Goal: Communication & Community: Answer question/provide support

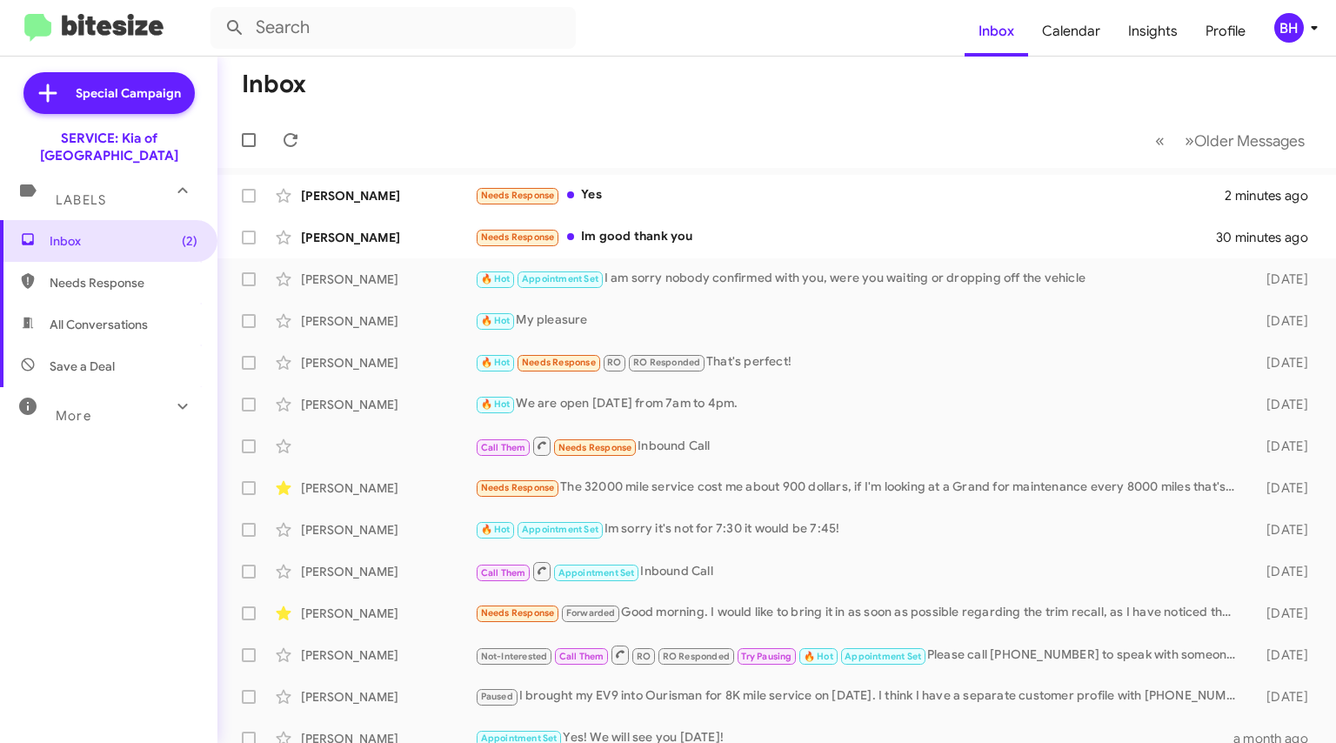
click at [745, 243] on div "Needs Response Im good thank you" at bounding box center [846, 237] width 743 height 20
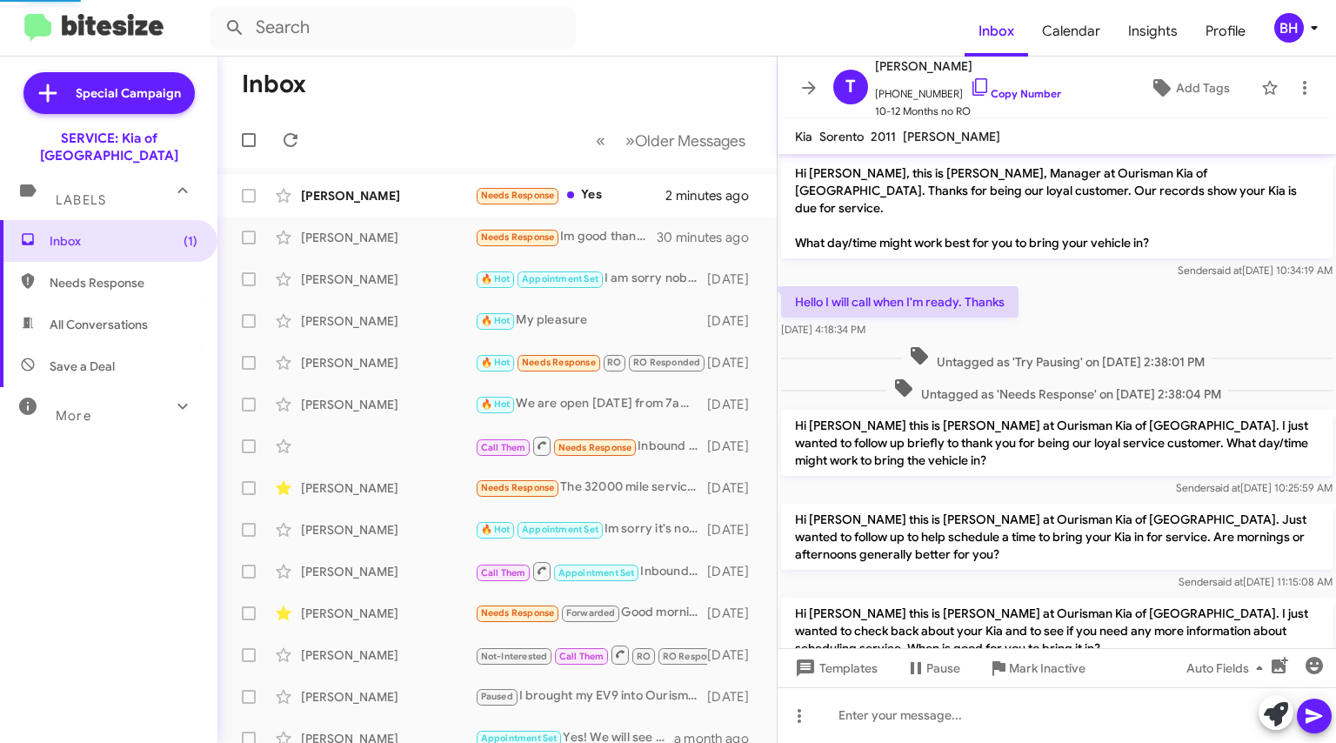
scroll to position [117, 0]
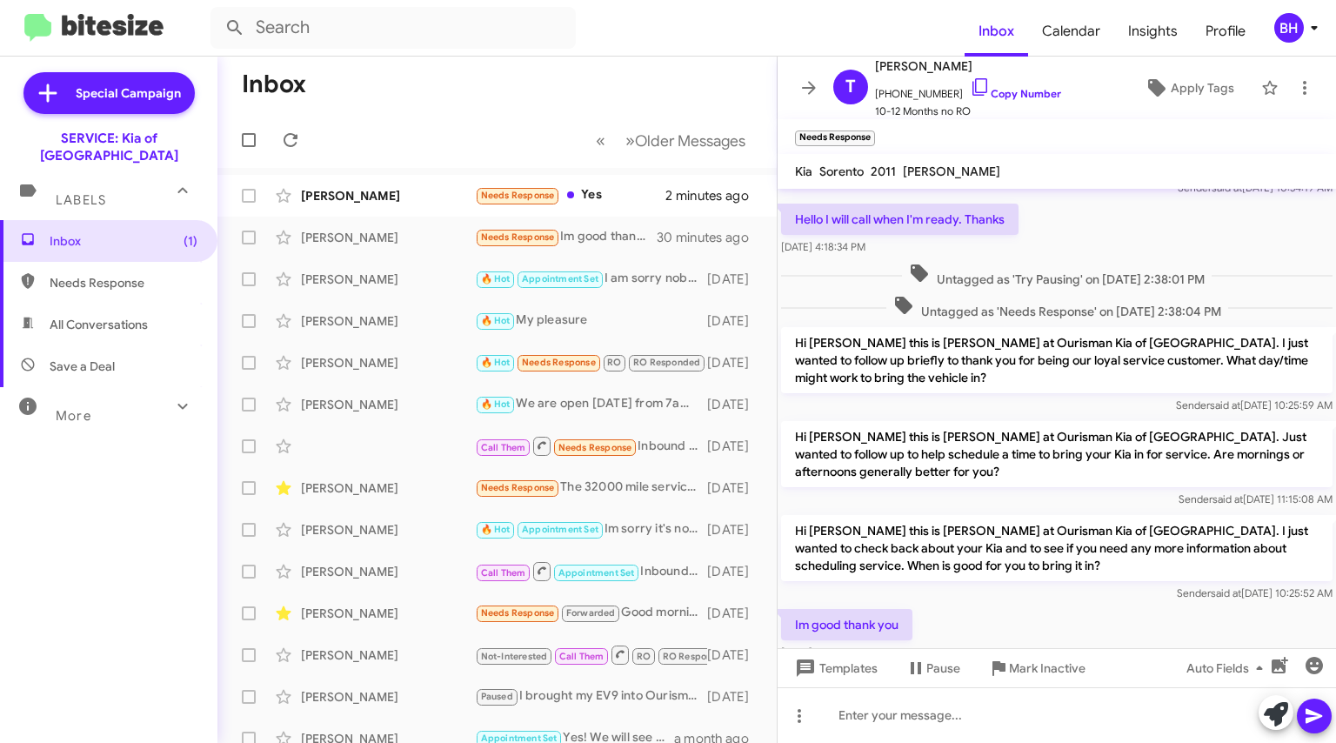
click at [602, 203] on div "Needs Response Yes" at bounding box center [570, 195] width 190 height 20
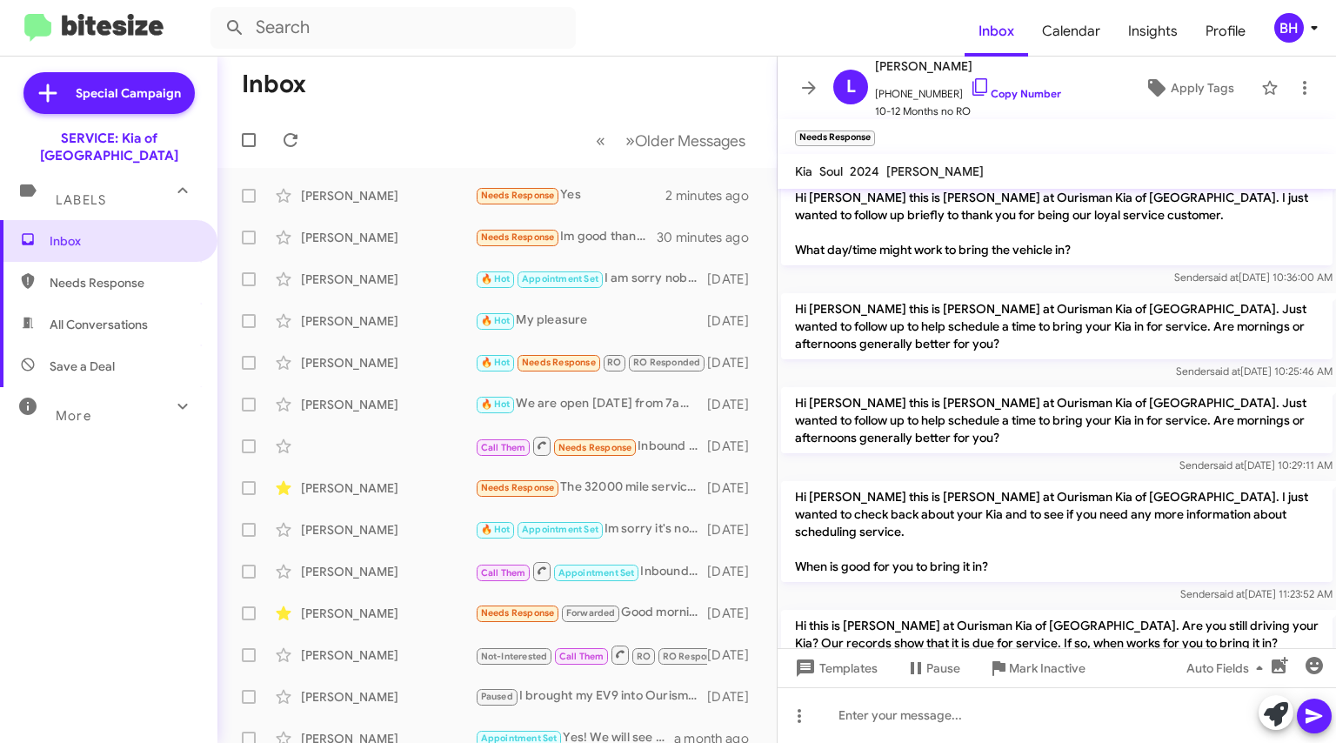
scroll to position [593, 0]
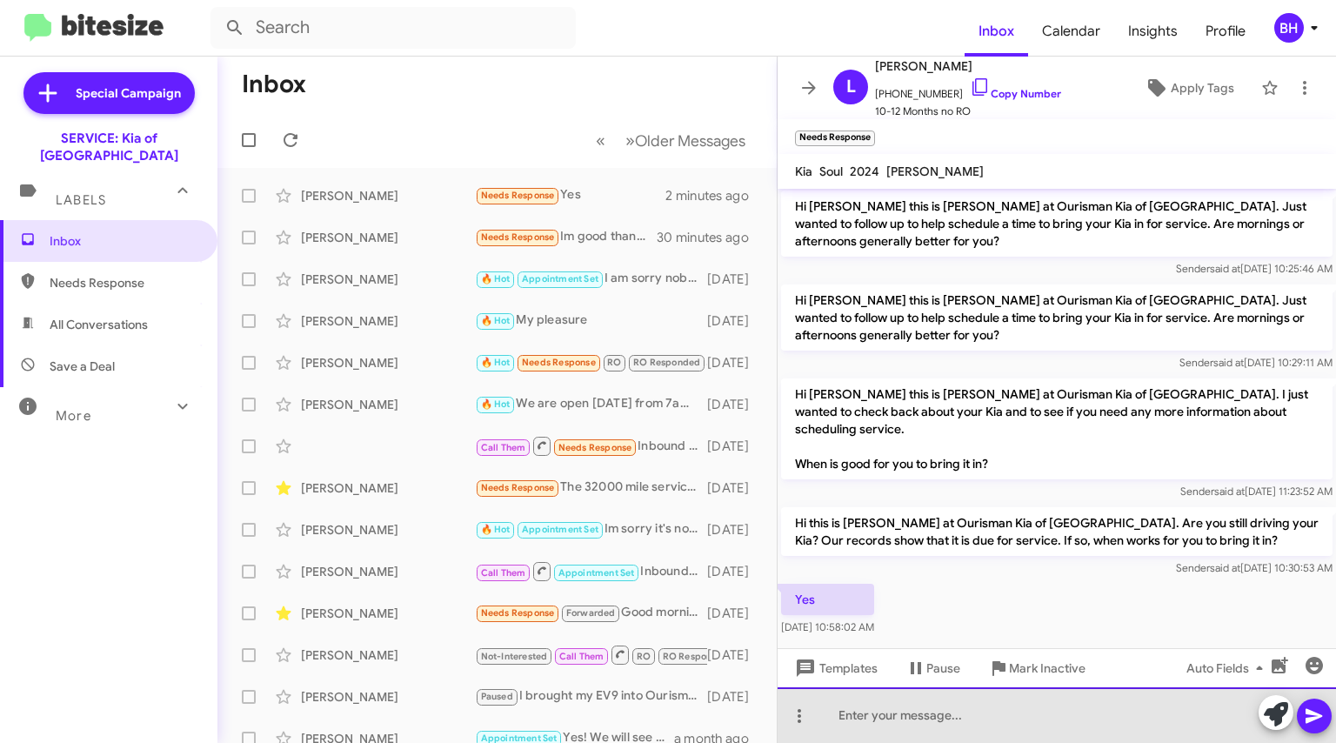
click at [955, 704] on div at bounding box center [1056, 715] width 558 height 56
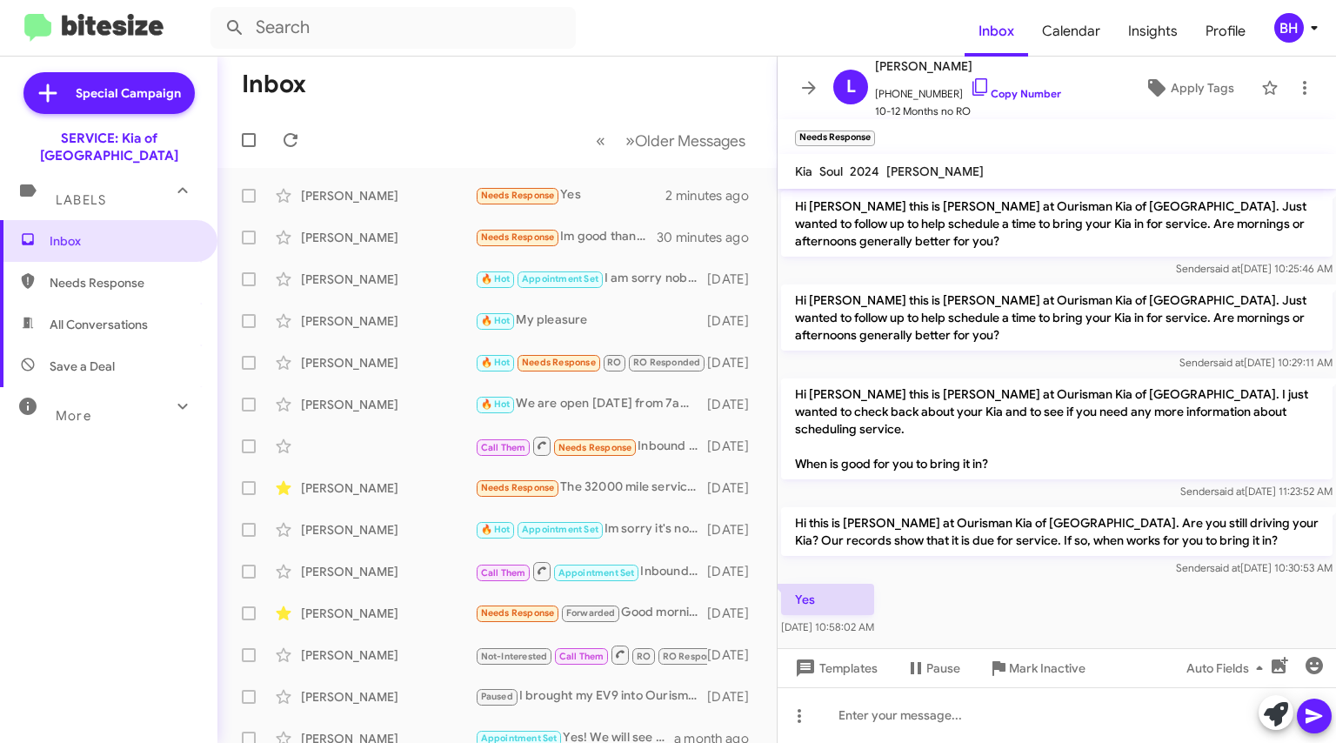
click at [981, 92] on link "Copy Number" at bounding box center [1014, 93] width 91 height 13
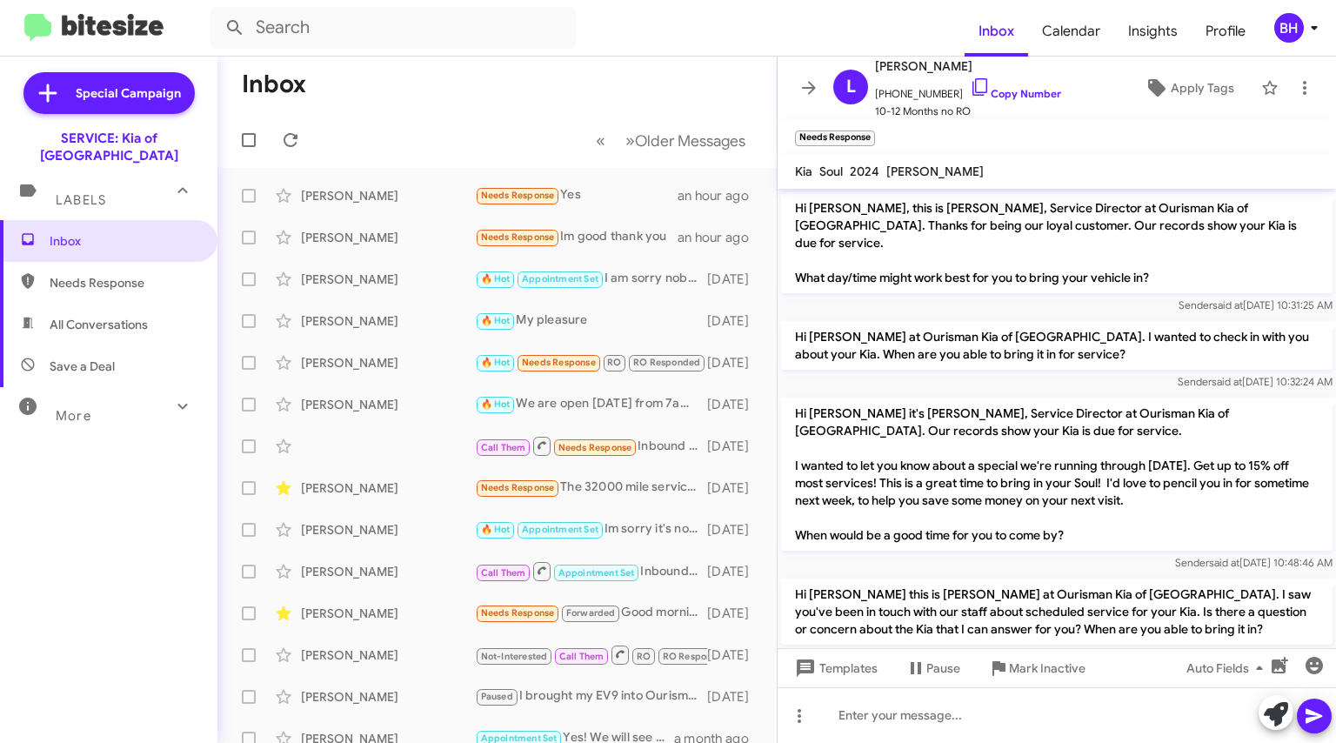
scroll to position [593, 0]
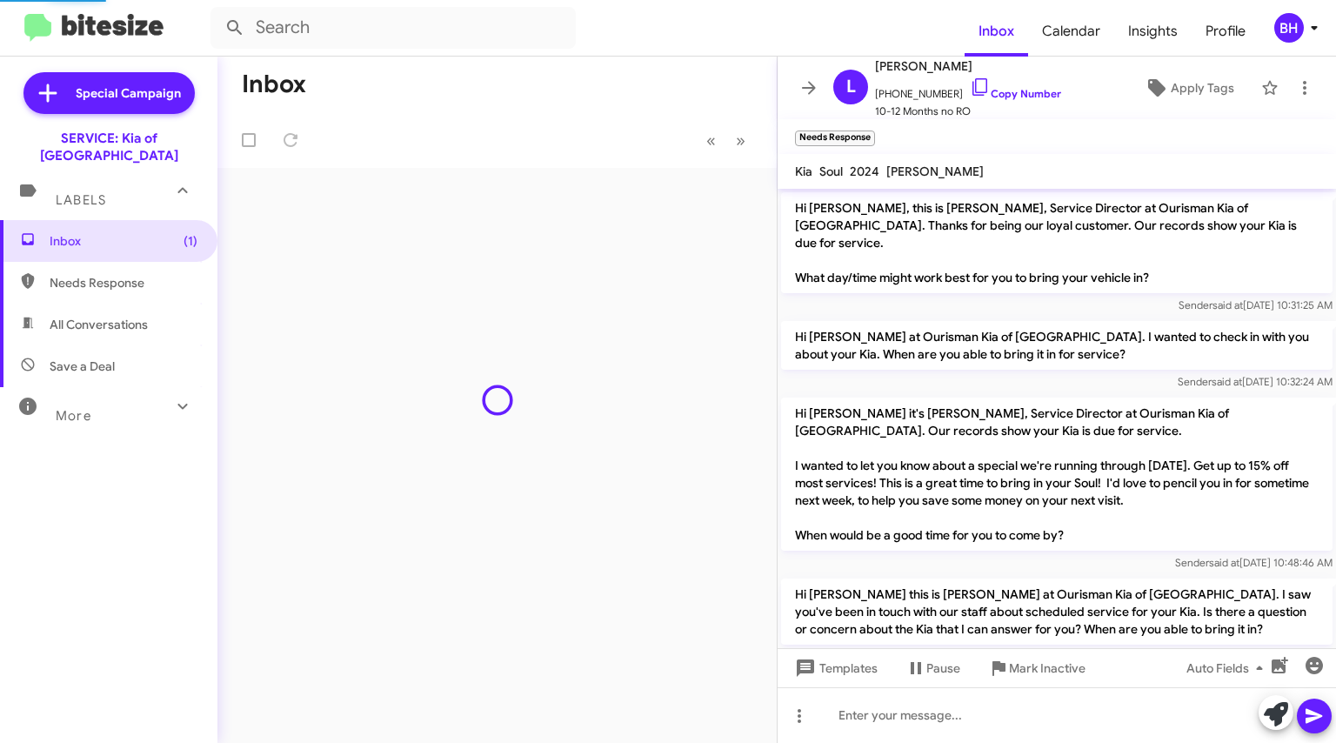
scroll to position [558, 0]
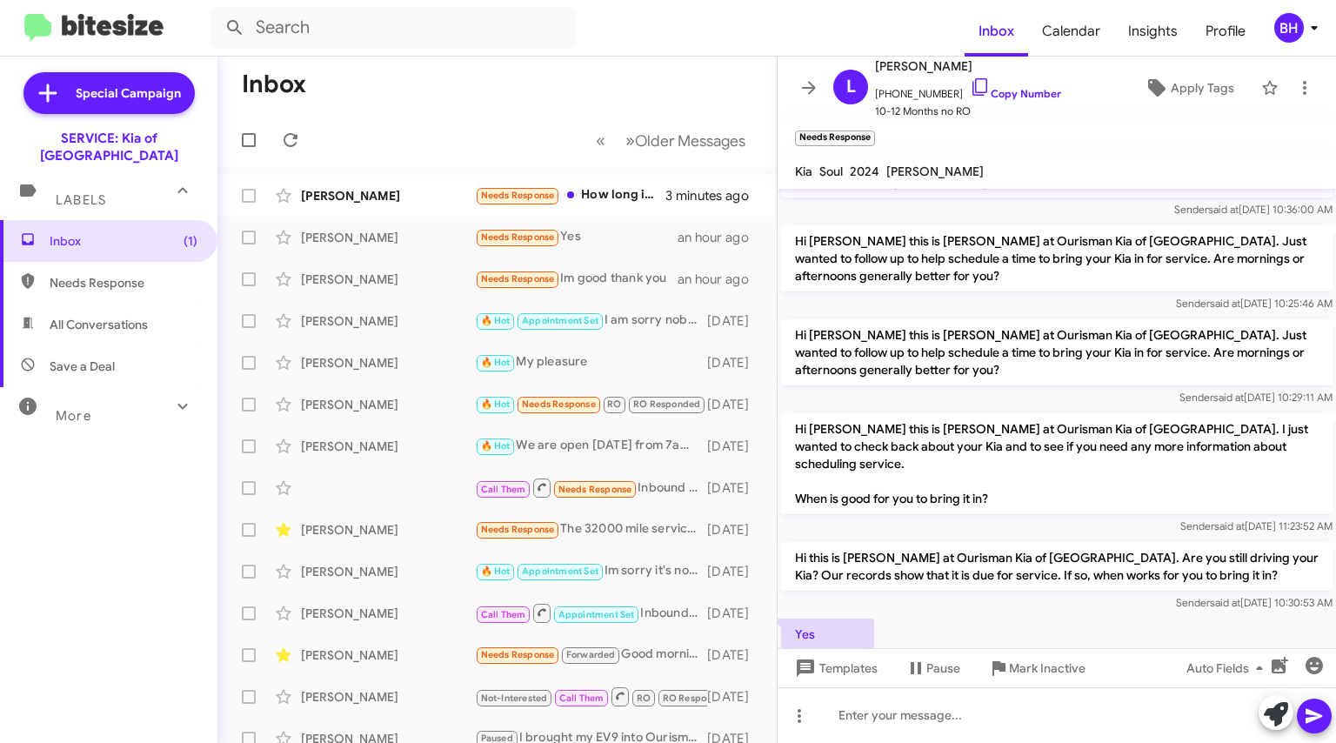
click at [650, 199] on div "Needs Response How long is the service?" at bounding box center [570, 195] width 190 height 20
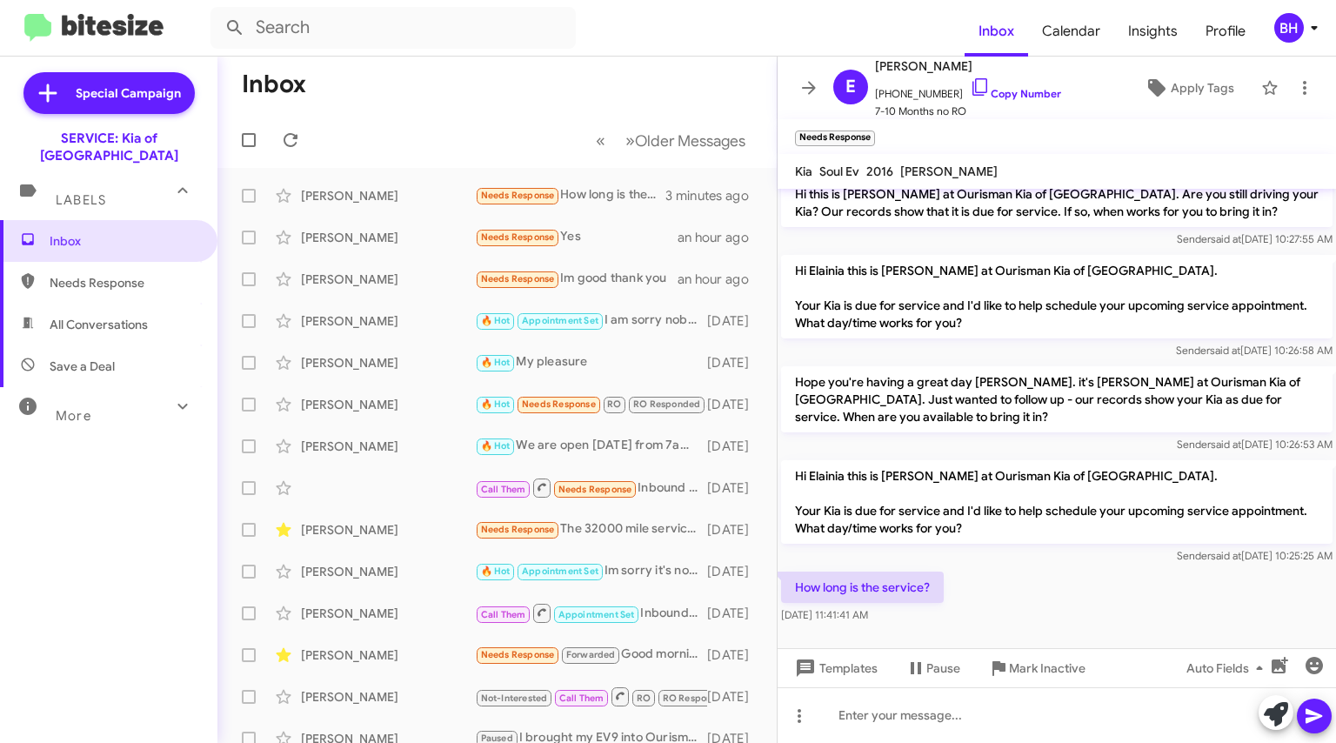
click at [978, 102] on span "+14434001894 Copy Number" at bounding box center [968, 90] width 186 height 26
click at [984, 88] on link "Copy Number" at bounding box center [1014, 93] width 91 height 13
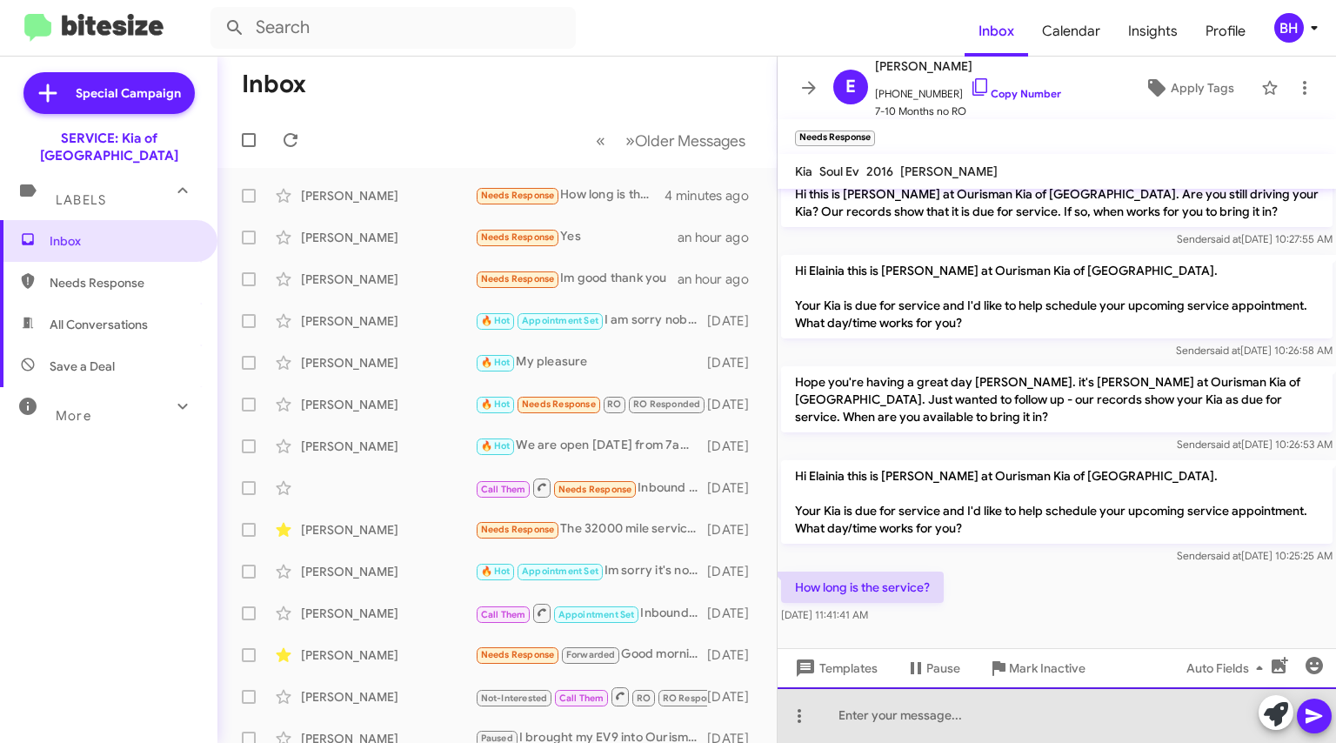
click at [1007, 729] on div at bounding box center [1056, 715] width 558 height 56
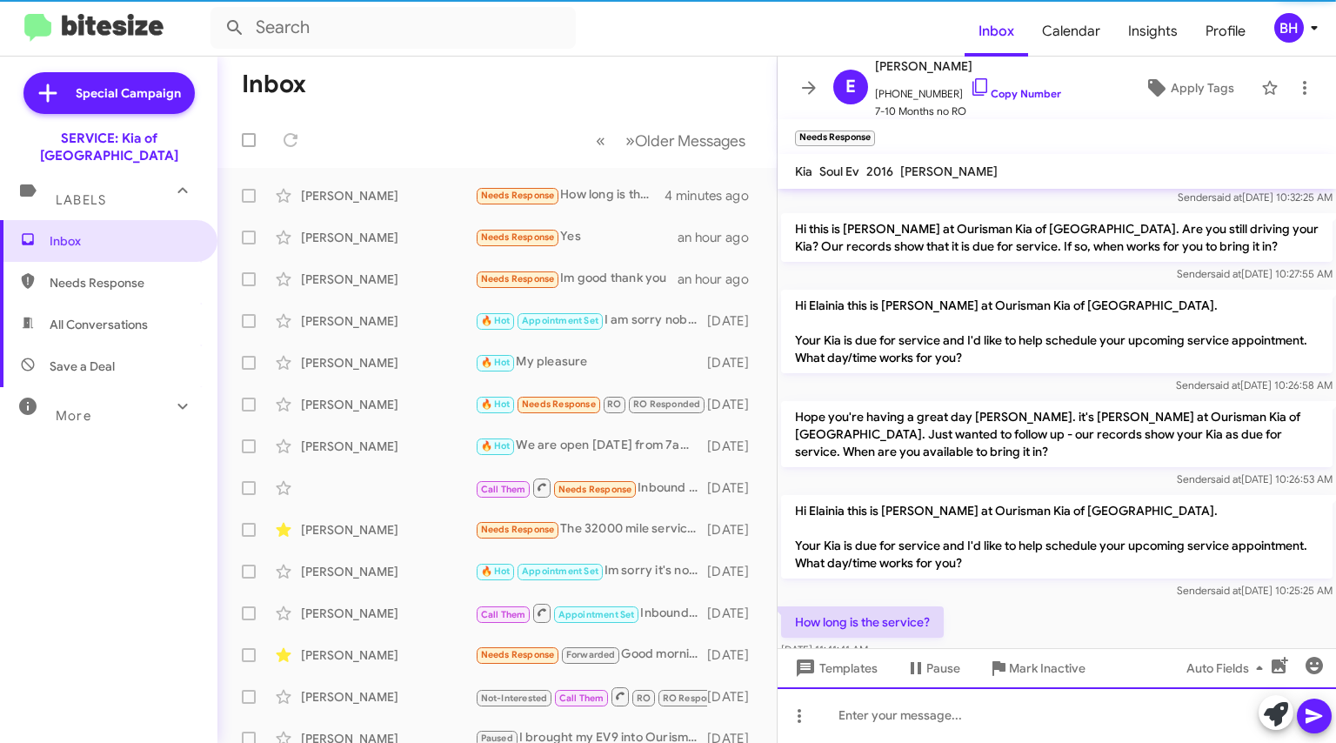
scroll to position [523, 0]
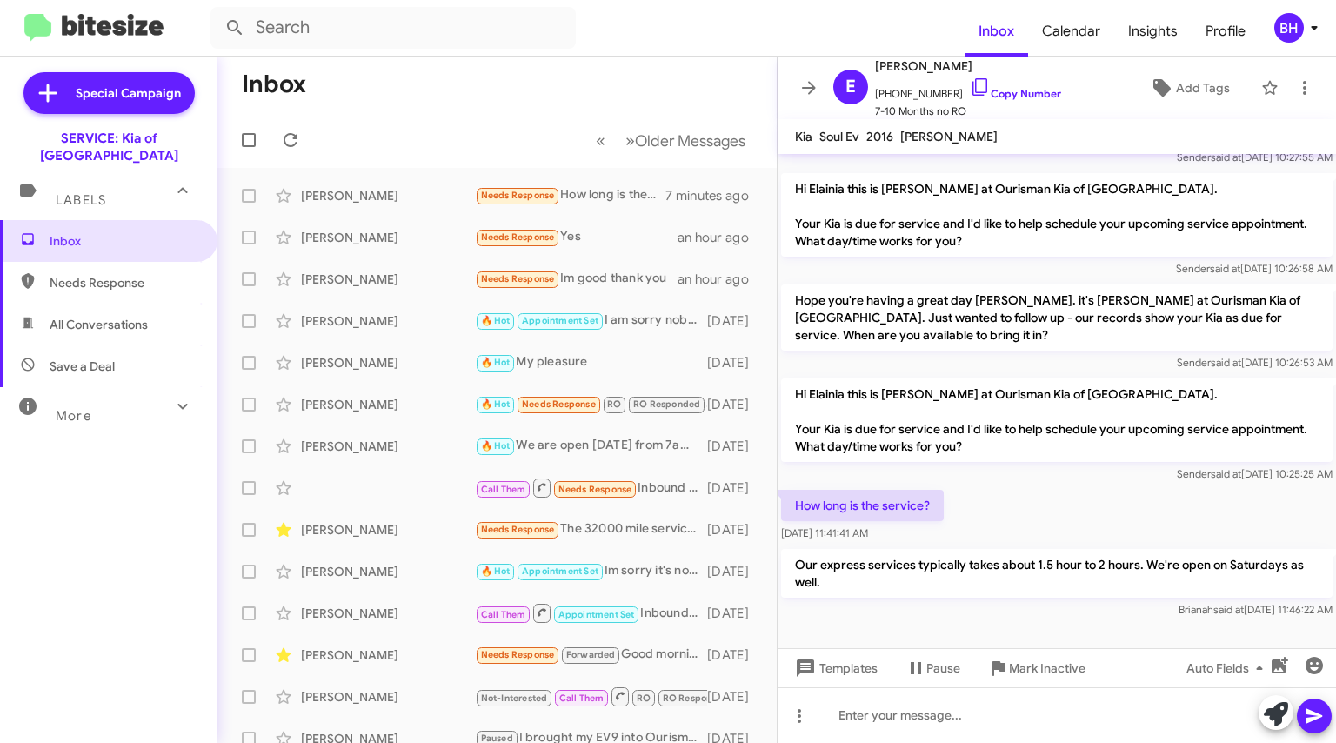
click at [372, 283] on div "[PERSON_NAME]" at bounding box center [388, 278] width 174 height 17
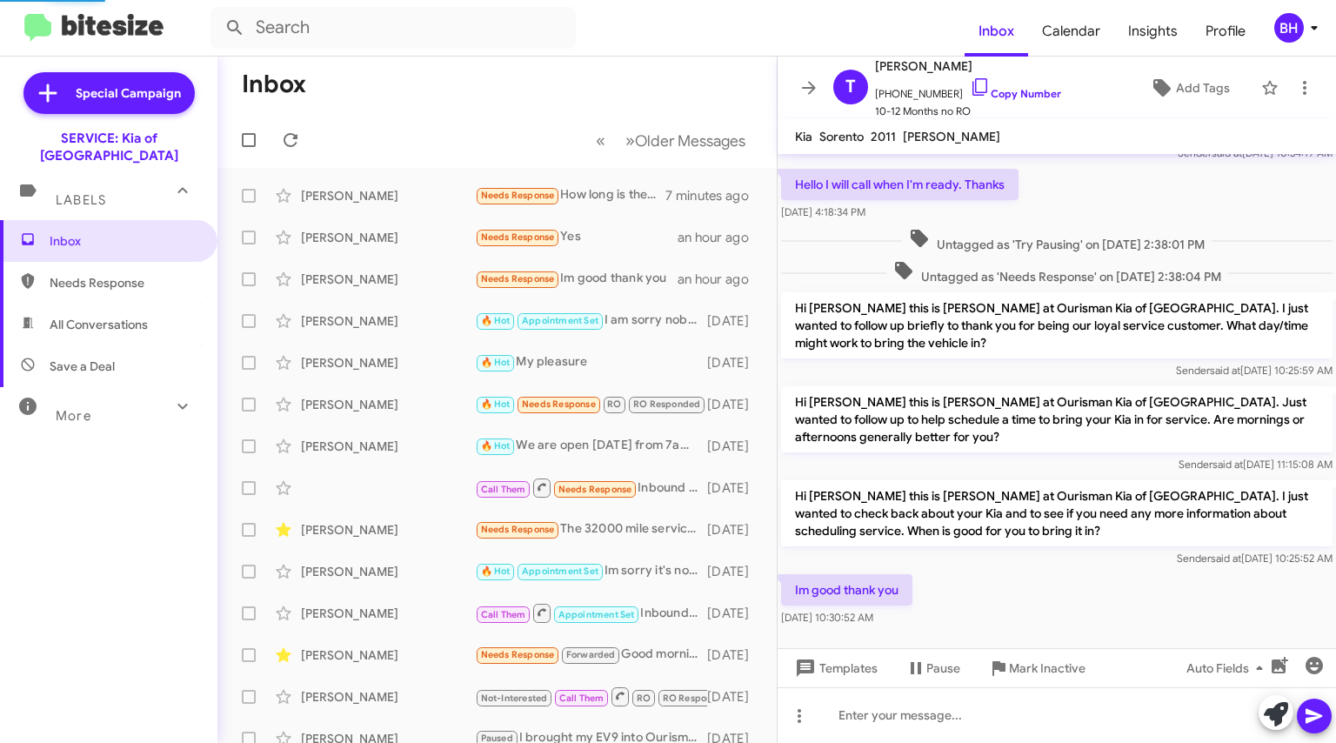
scroll to position [152, 0]
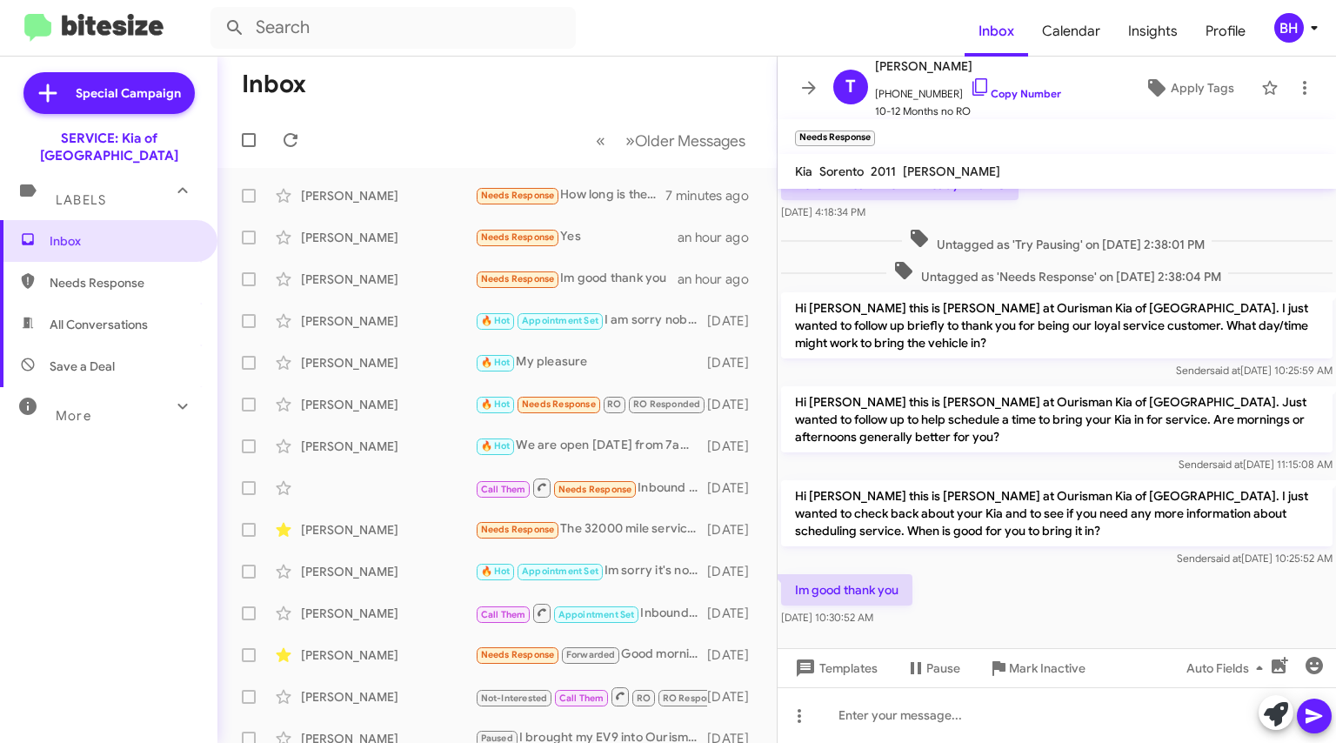
click at [389, 317] on div "[PERSON_NAME]" at bounding box center [388, 320] width 174 height 17
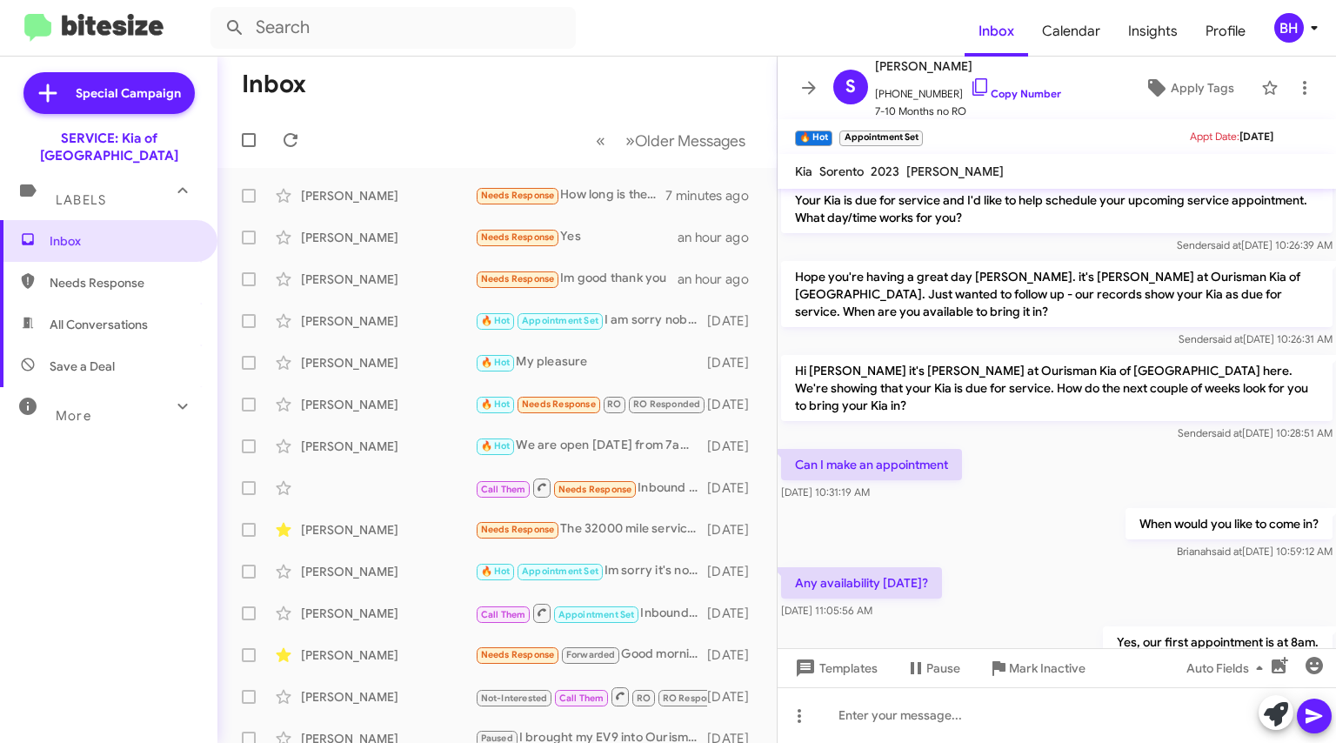
scroll to position [877, 0]
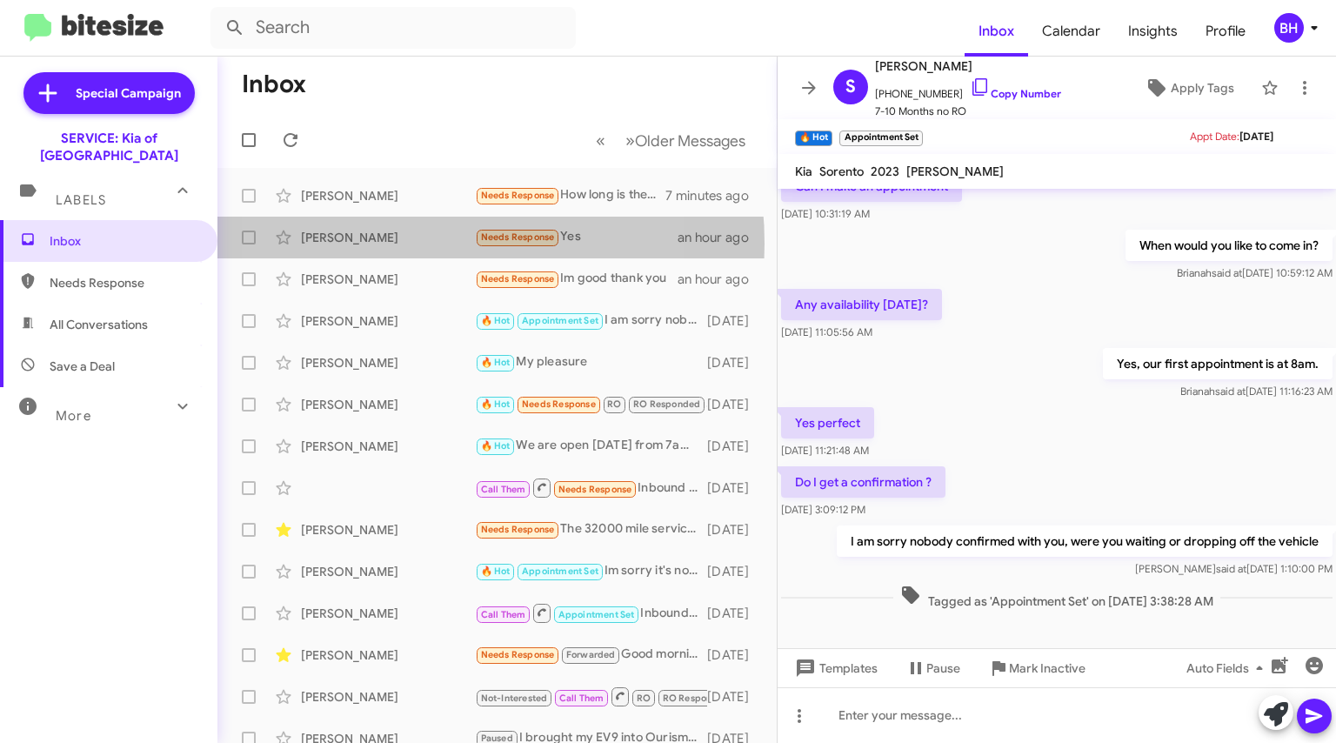
click at [392, 243] on div "[PERSON_NAME]" at bounding box center [388, 237] width 174 height 17
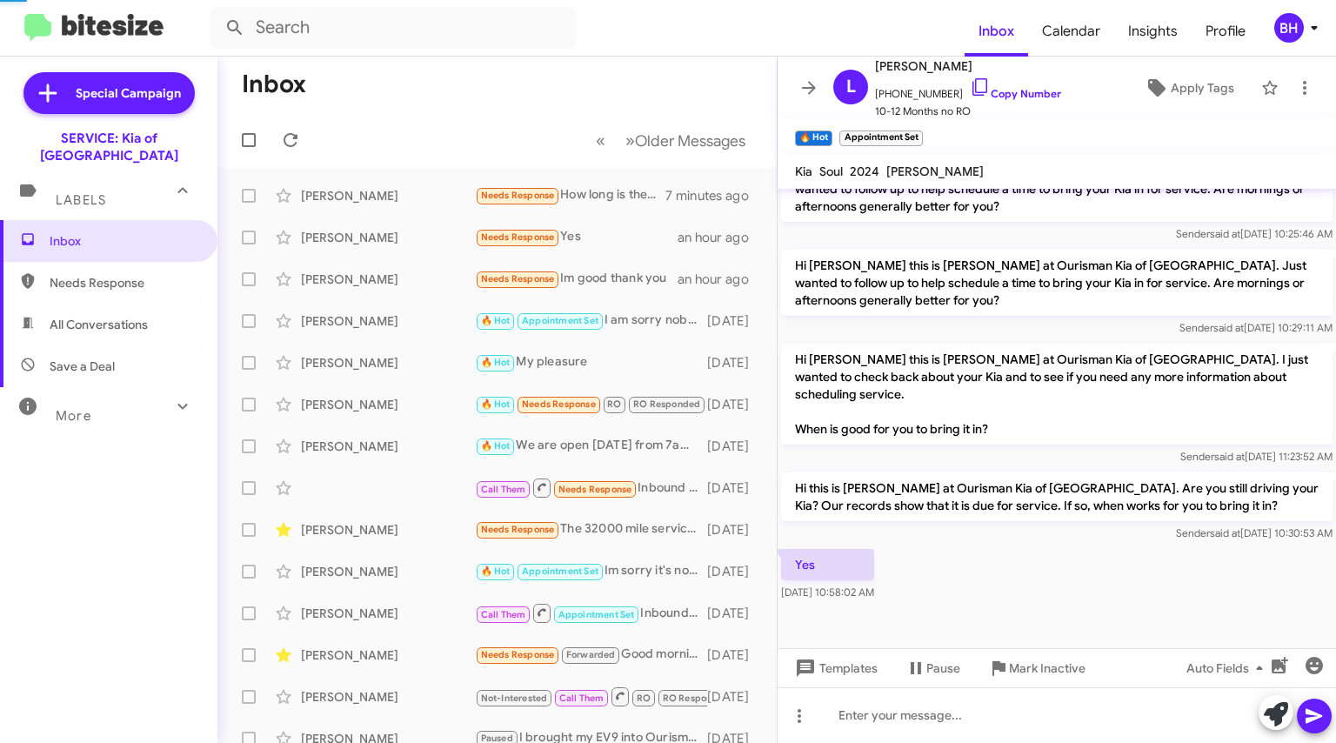
scroll to position [593, 0]
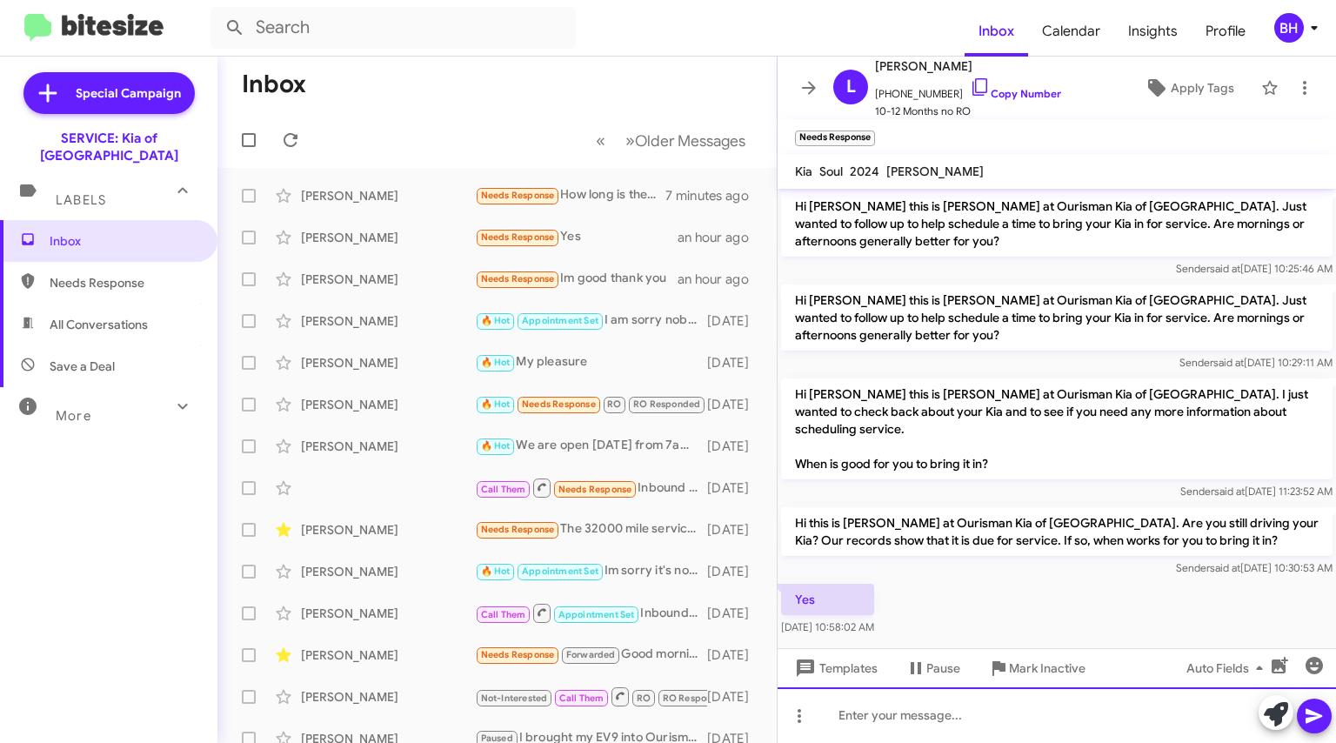
click at [1001, 700] on div at bounding box center [1056, 715] width 558 height 56
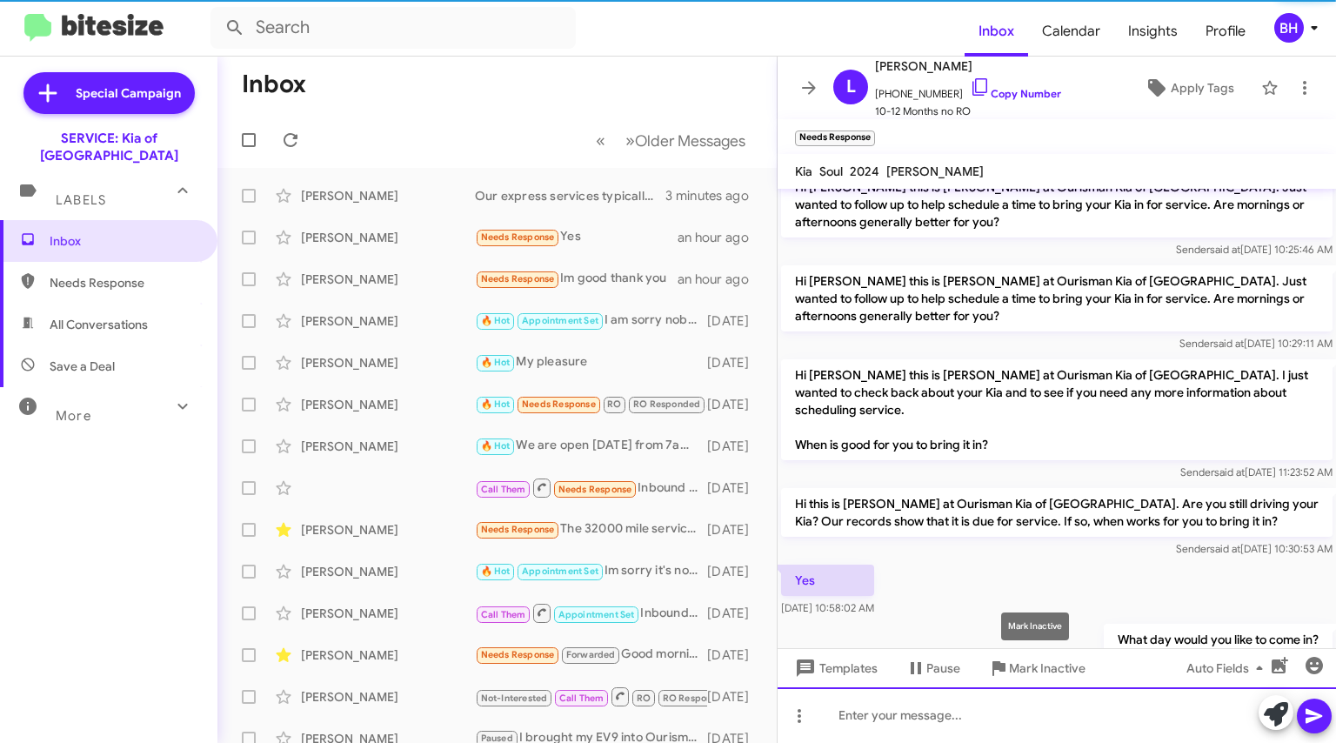
scroll to position [622, 0]
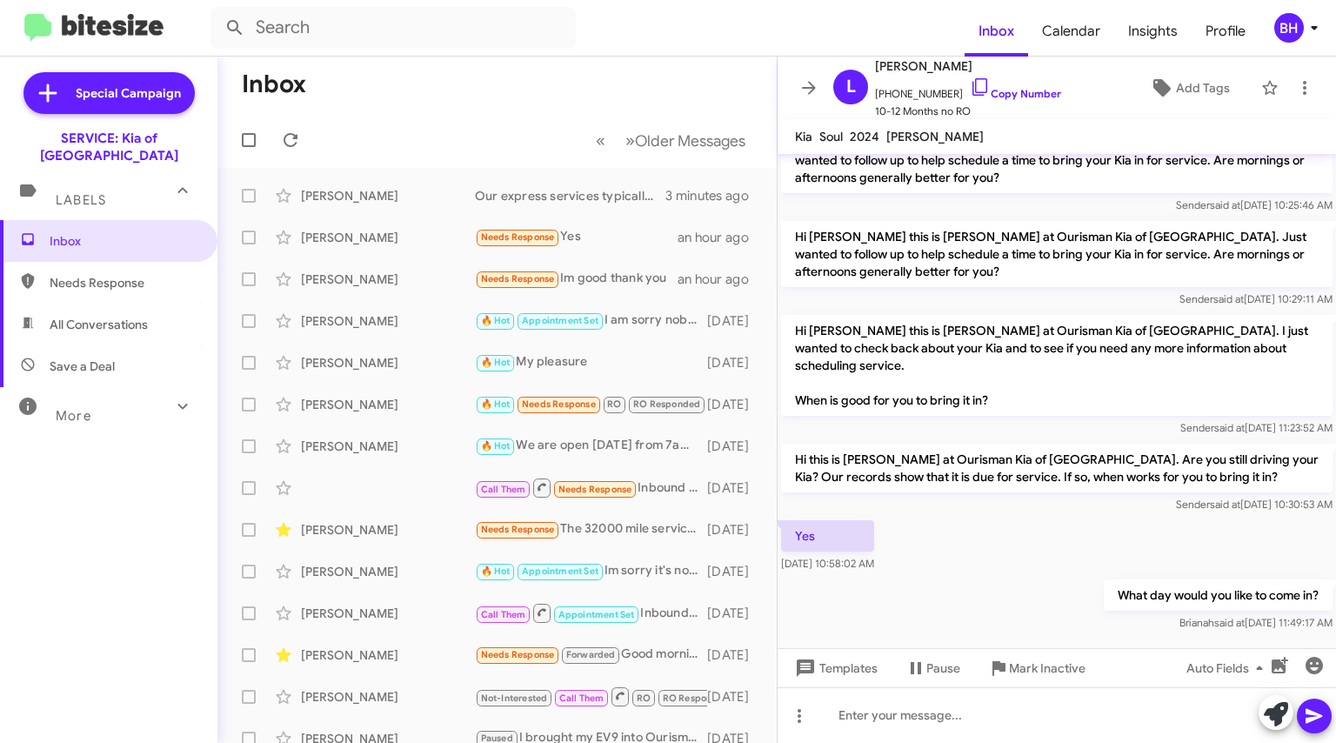
click at [395, 359] on div "[PERSON_NAME]" at bounding box center [388, 362] width 174 height 17
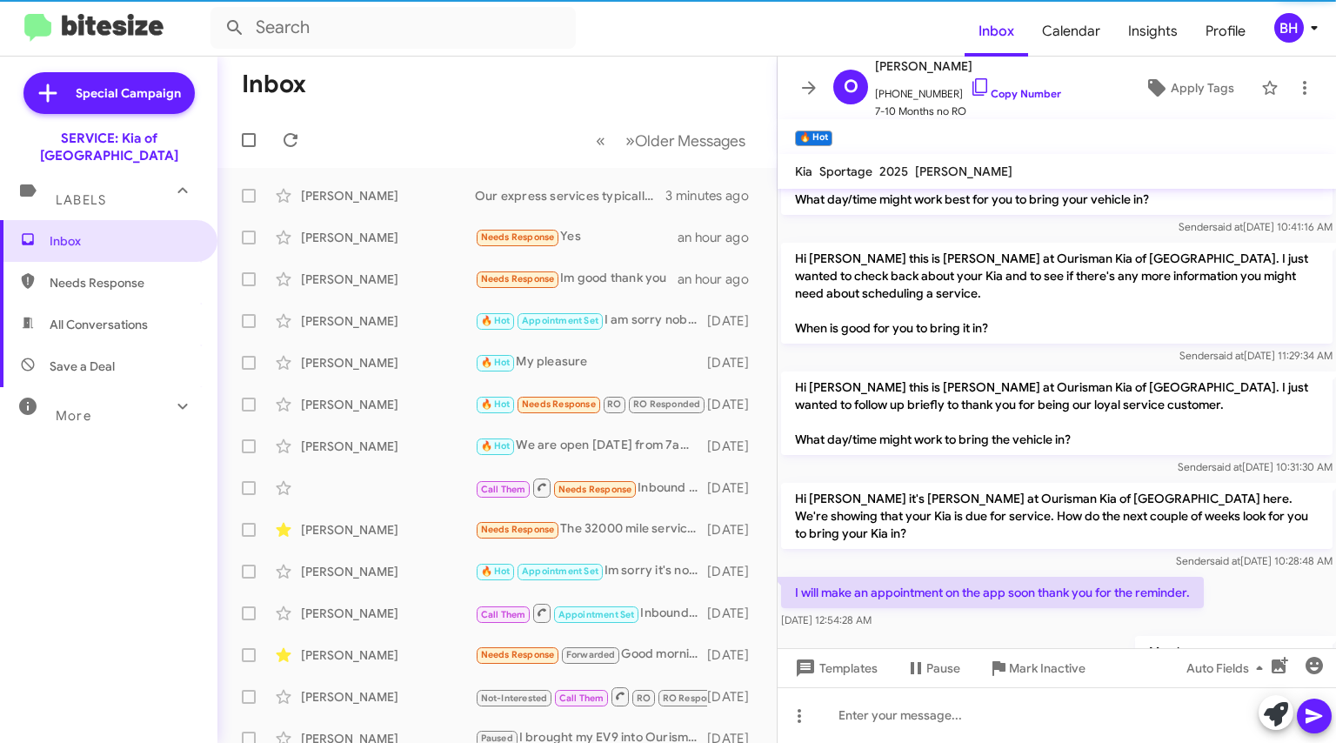
scroll to position [113, 0]
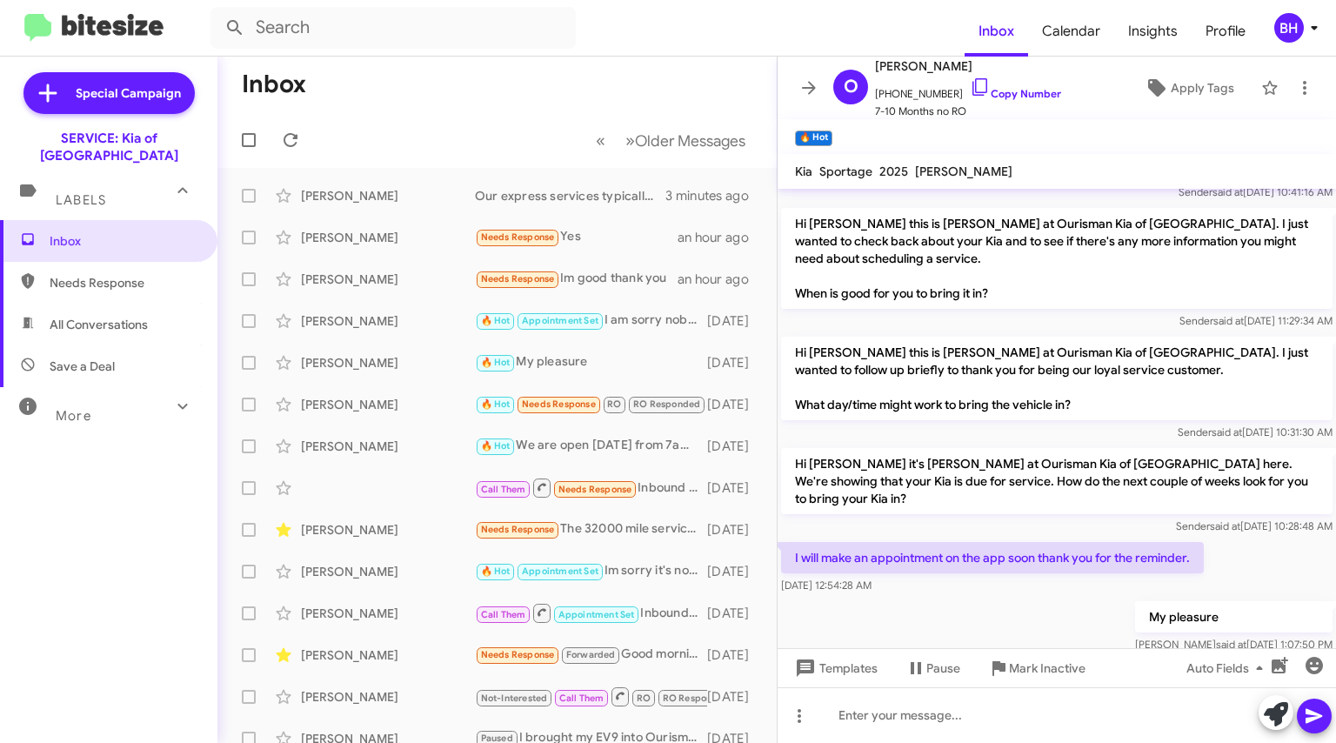
click at [393, 396] on div "[PERSON_NAME]" at bounding box center [388, 404] width 174 height 17
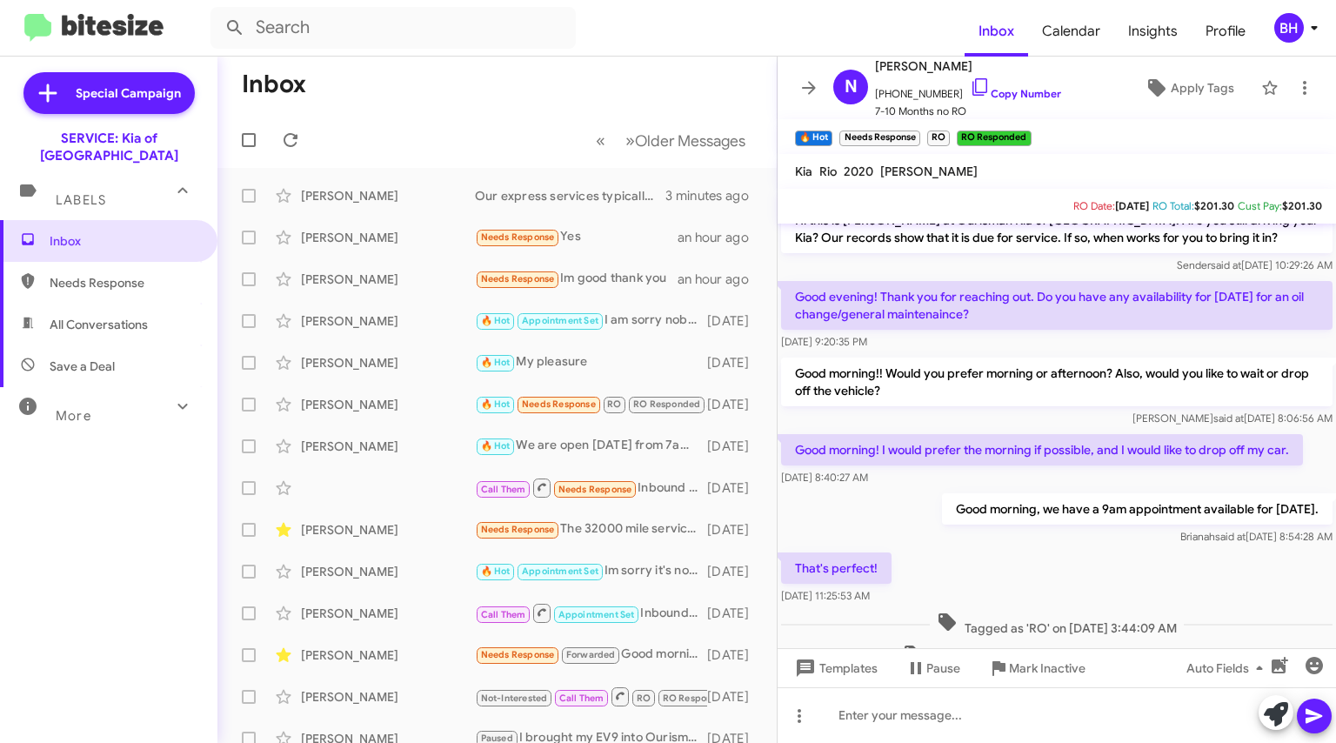
scroll to position [846, 0]
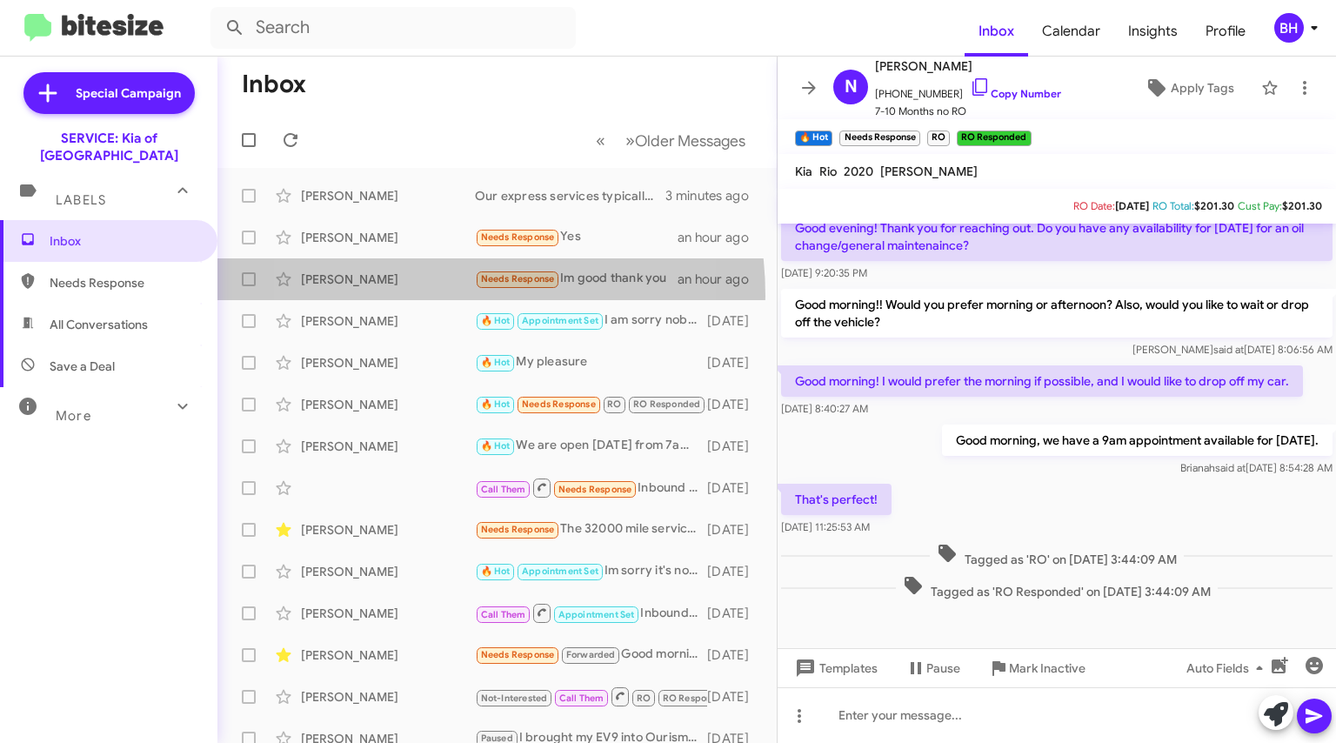
click at [409, 296] on div "Tonya Harris Needs Response Im good thank you an hour ago" at bounding box center [496, 279] width 531 height 35
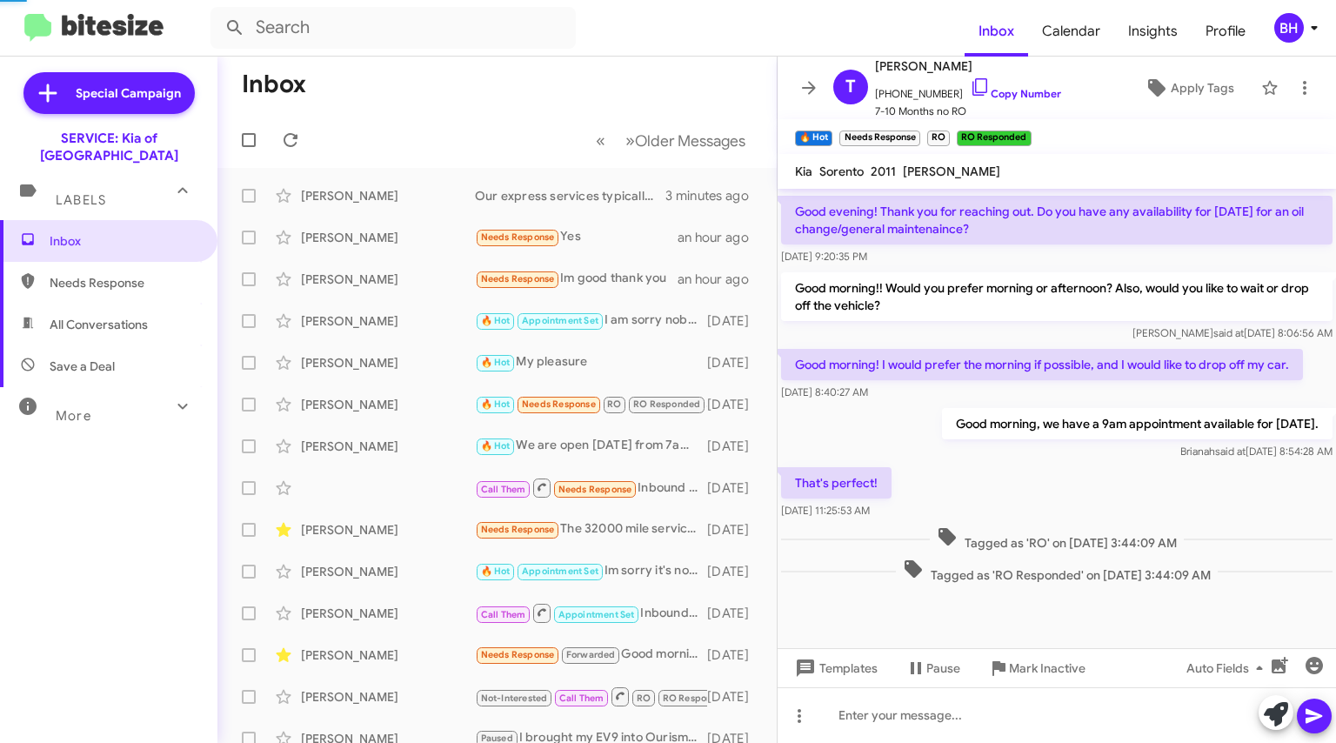
scroll to position [152, 0]
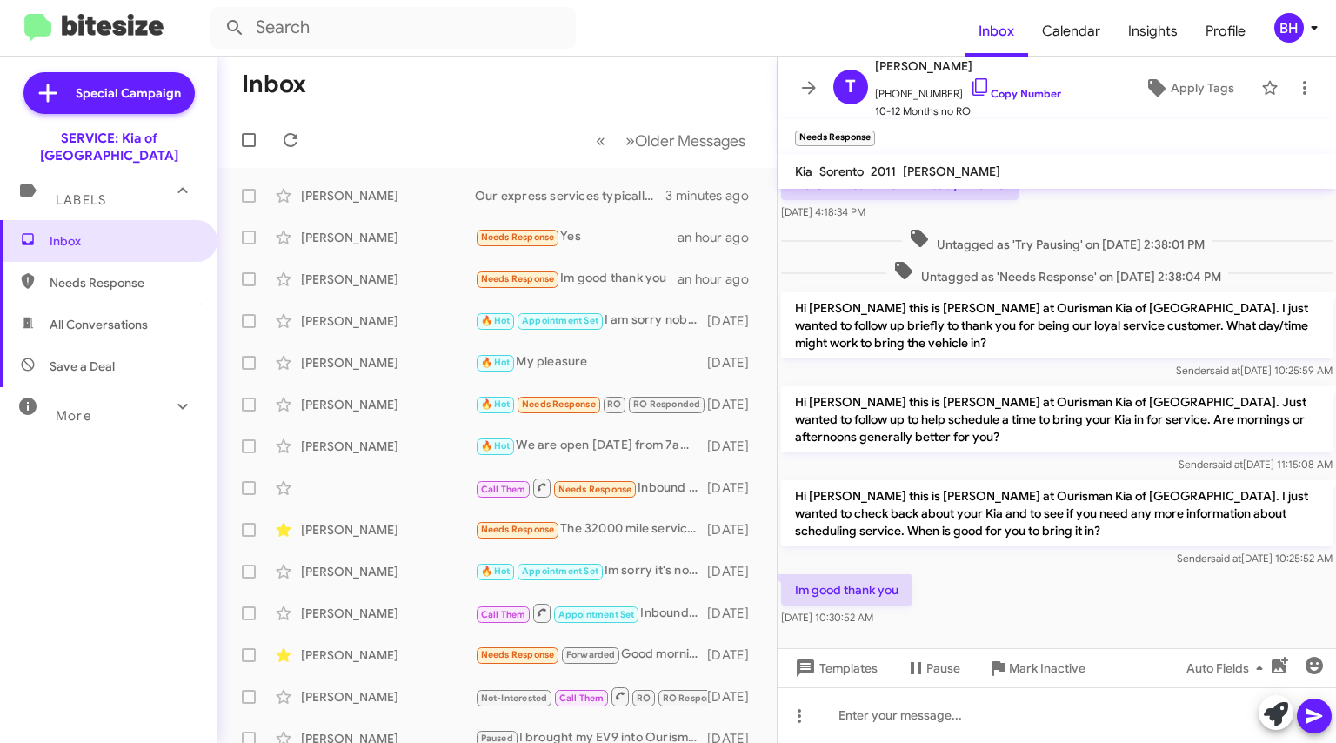
click at [400, 326] on div "[PERSON_NAME]" at bounding box center [388, 320] width 174 height 17
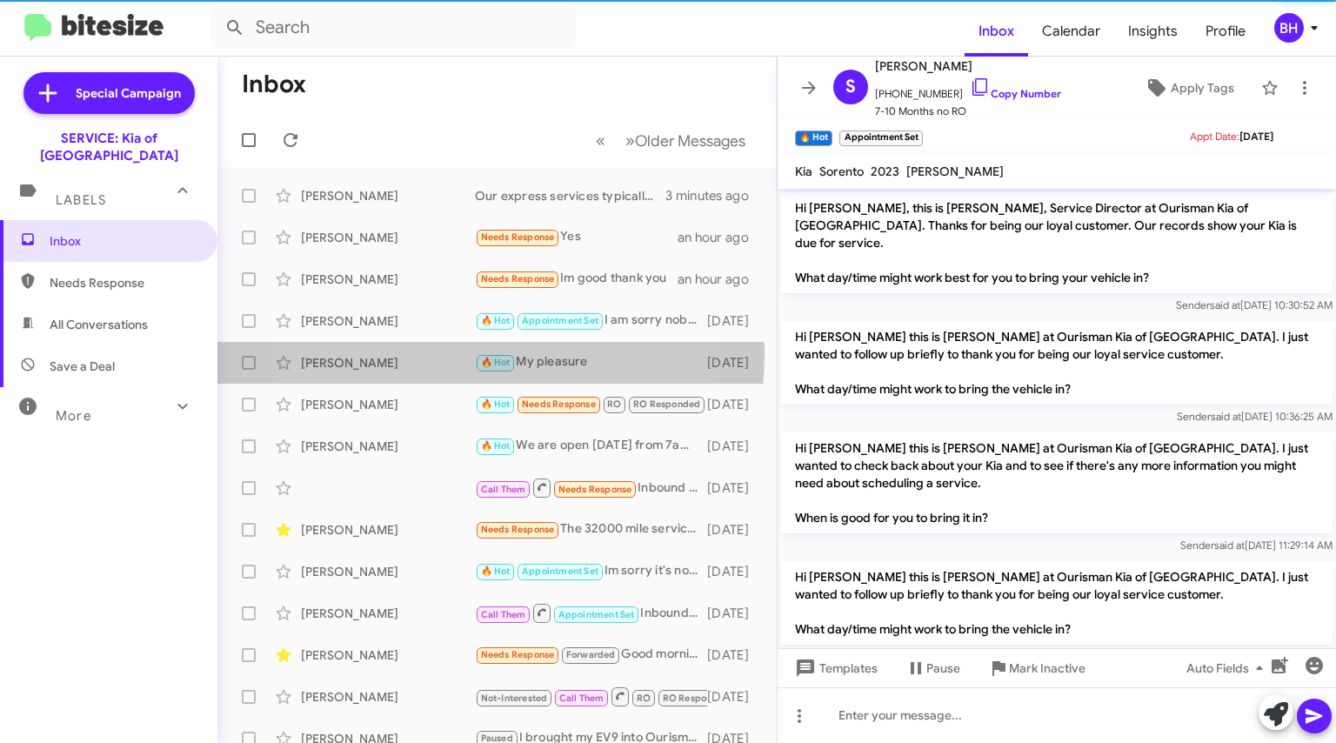
click at [408, 352] on div "Omar Heyward 🔥 Hot My pleasure 6 days ago" at bounding box center [496, 362] width 531 height 35
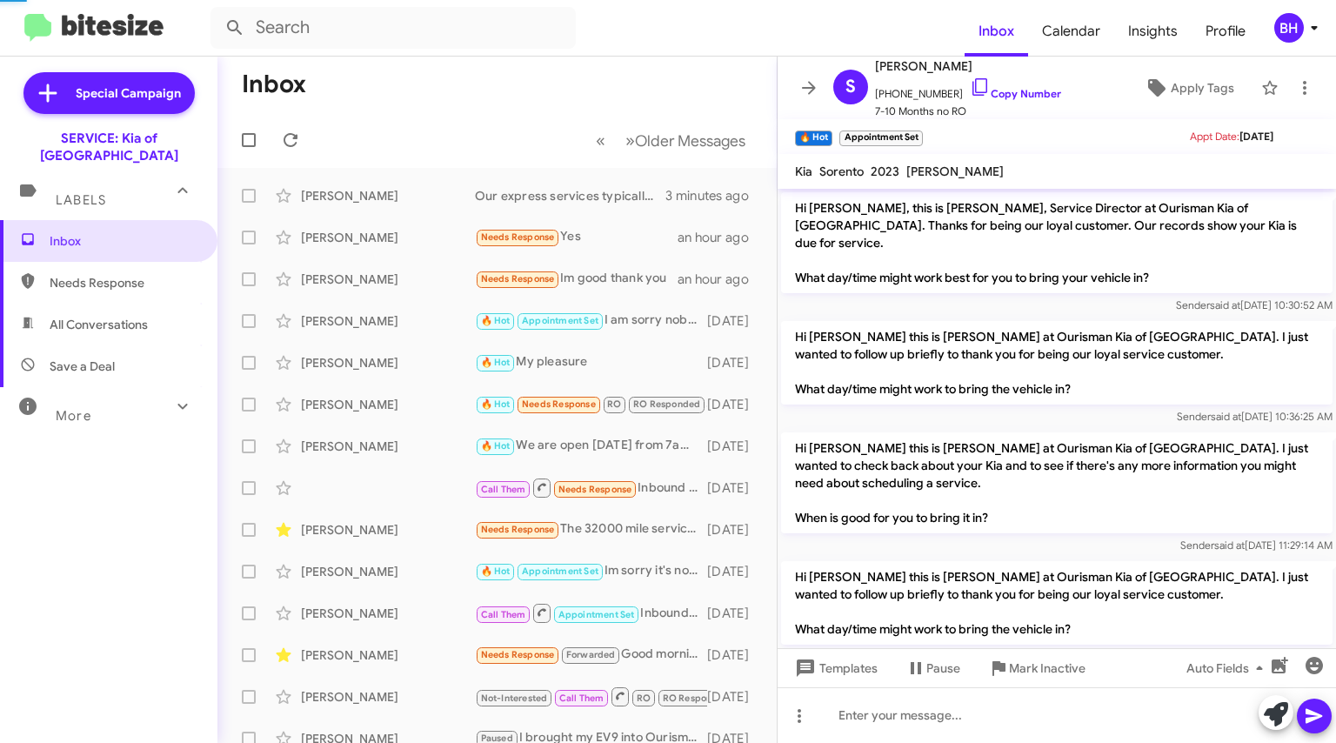
scroll to position [113, 0]
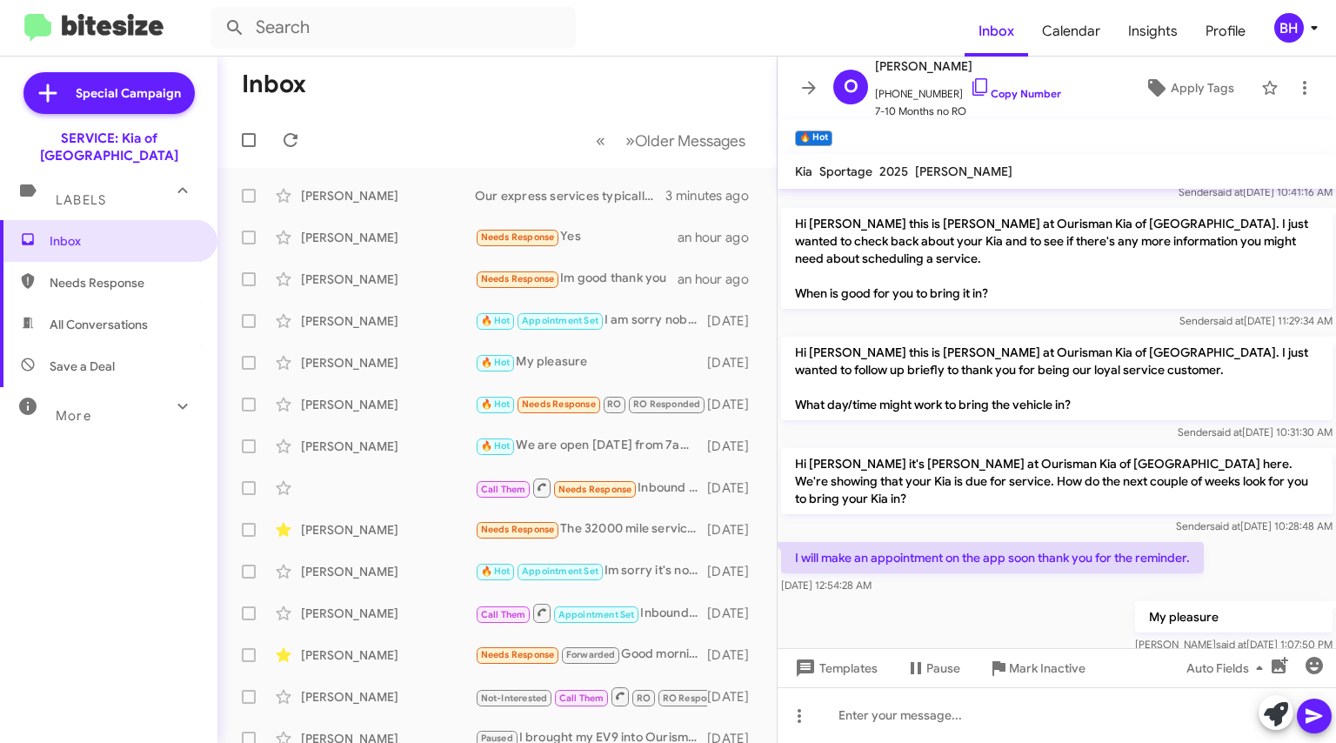
click at [377, 449] on div "[PERSON_NAME]" at bounding box center [388, 445] width 174 height 17
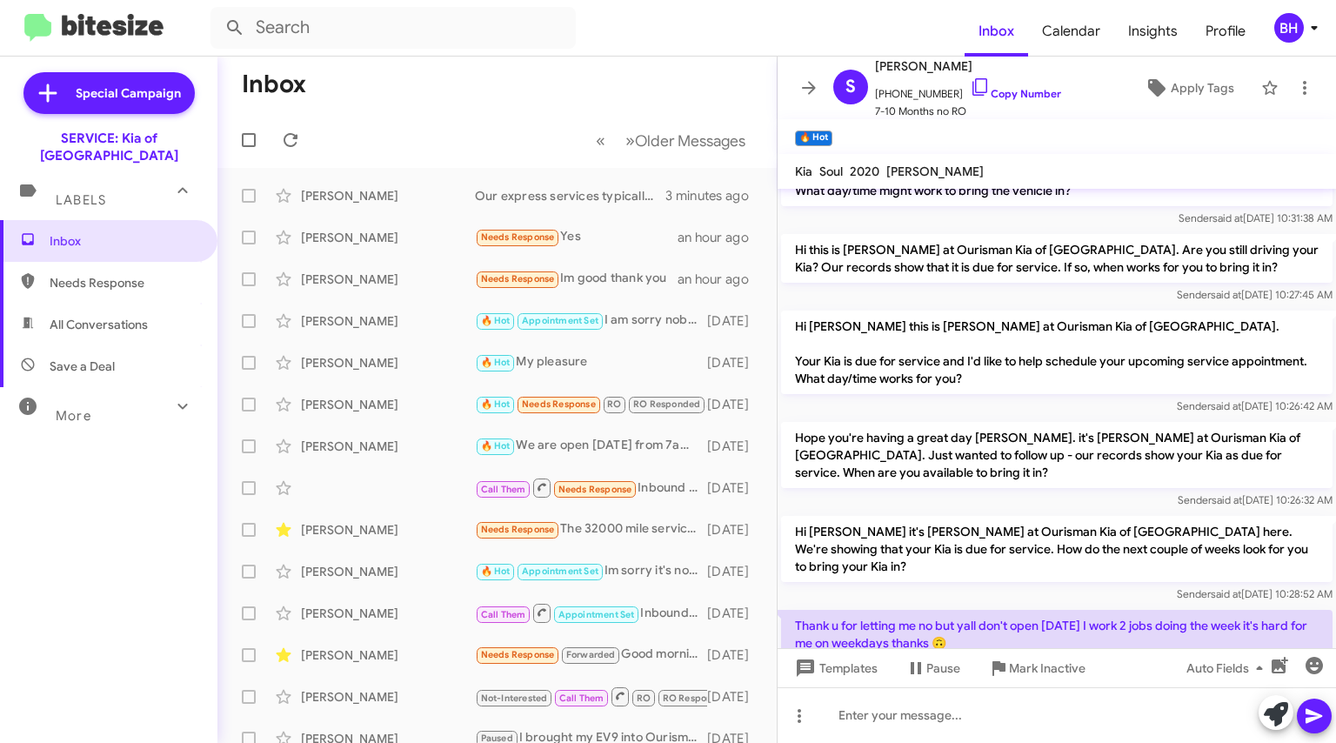
scroll to position [720, 0]
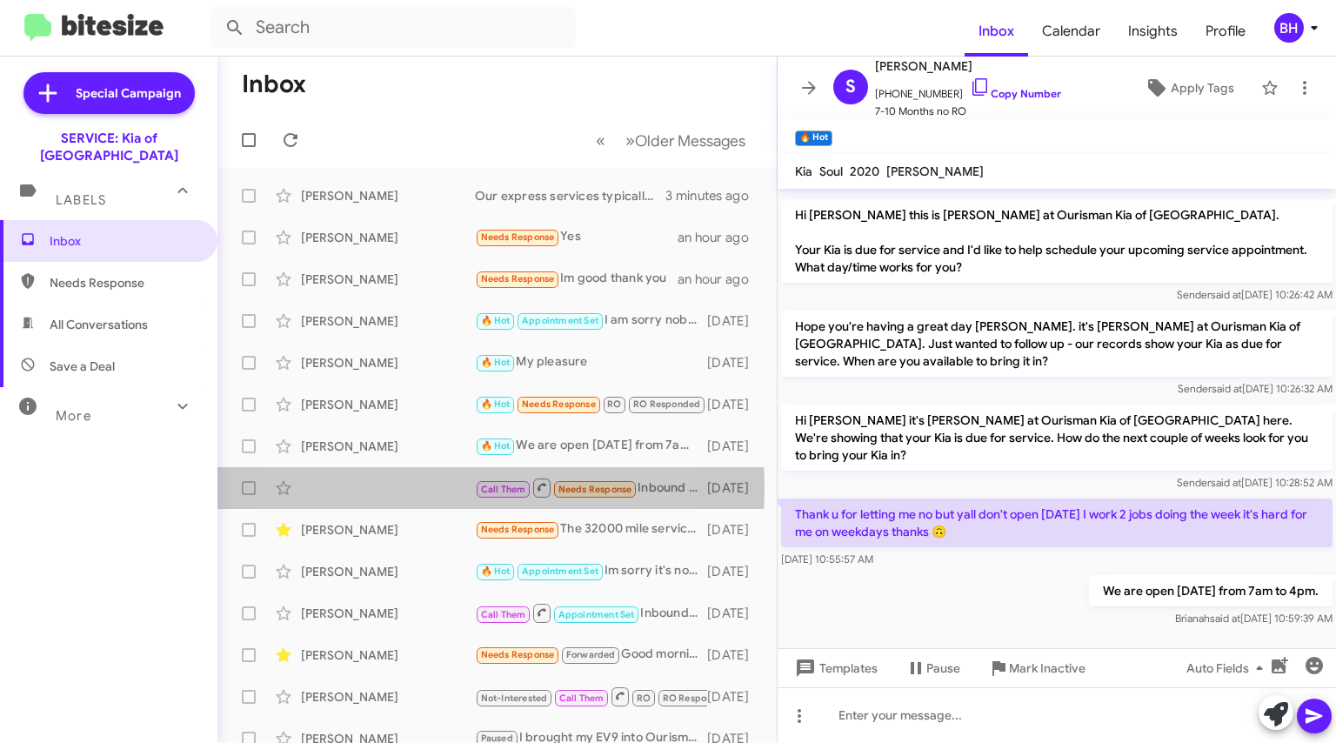
click at [400, 487] on div "Call Them Needs Response Inbound Call 7 days ago" at bounding box center [496, 487] width 531 height 35
